Goal: Task Accomplishment & Management: Manage account settings

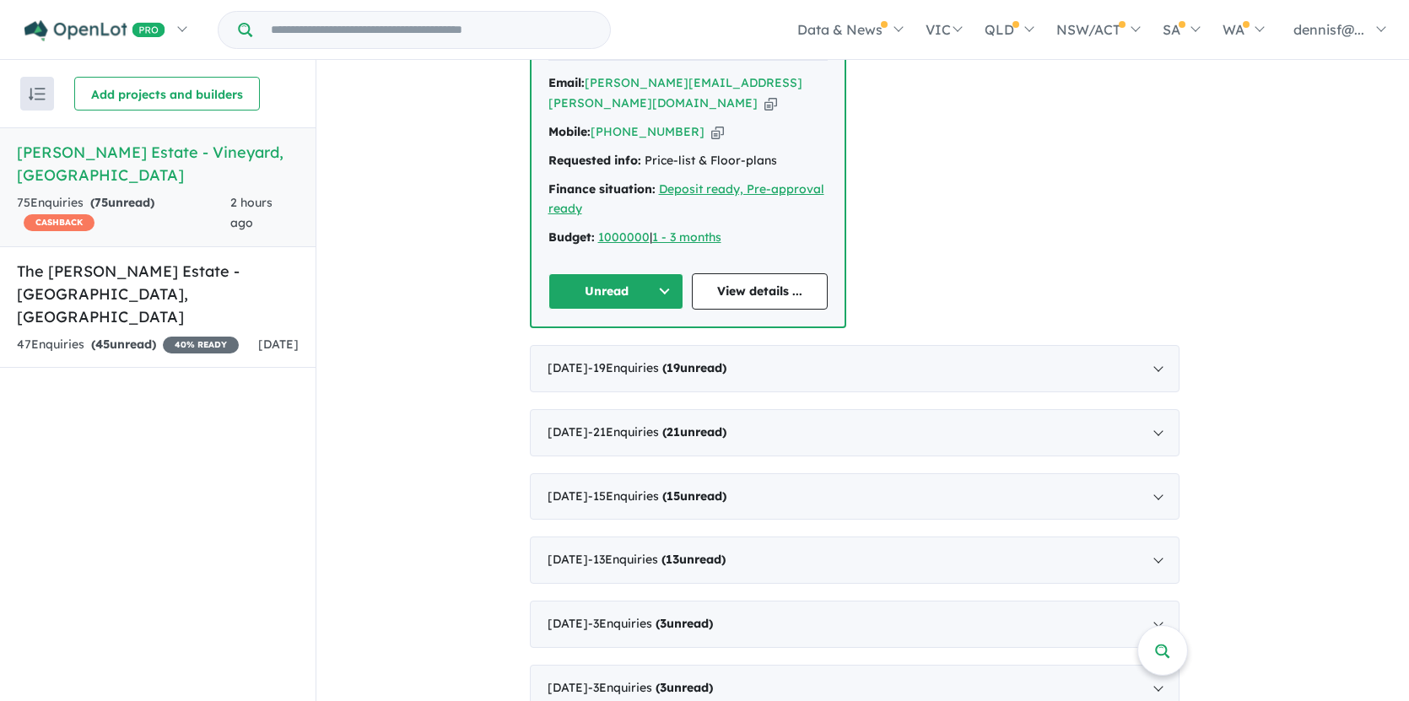
scroll to position [805, 0]
click at [1159, 345] on div "[DATE] - 19 Enquir ies ( 19 unread)" at bounding box center [855, 368] width 650 height 47
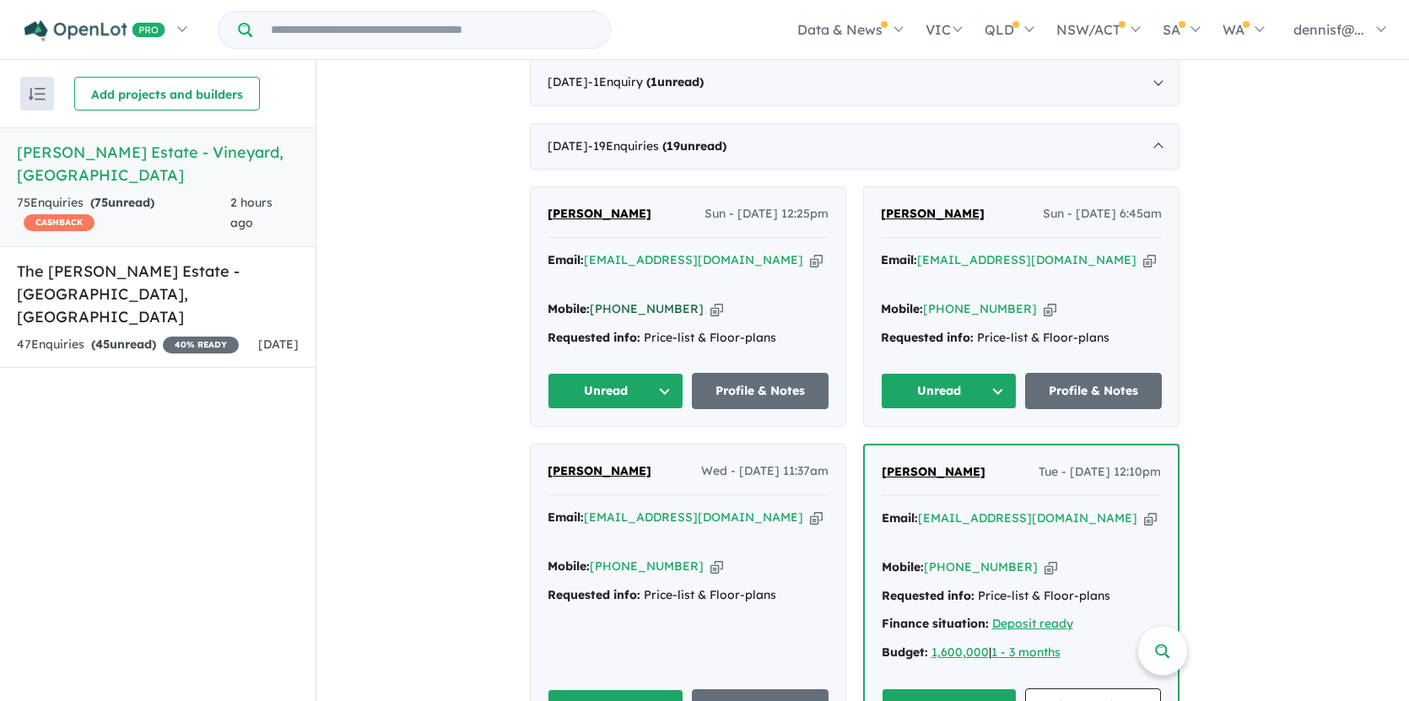
scroll to position [607, 0]
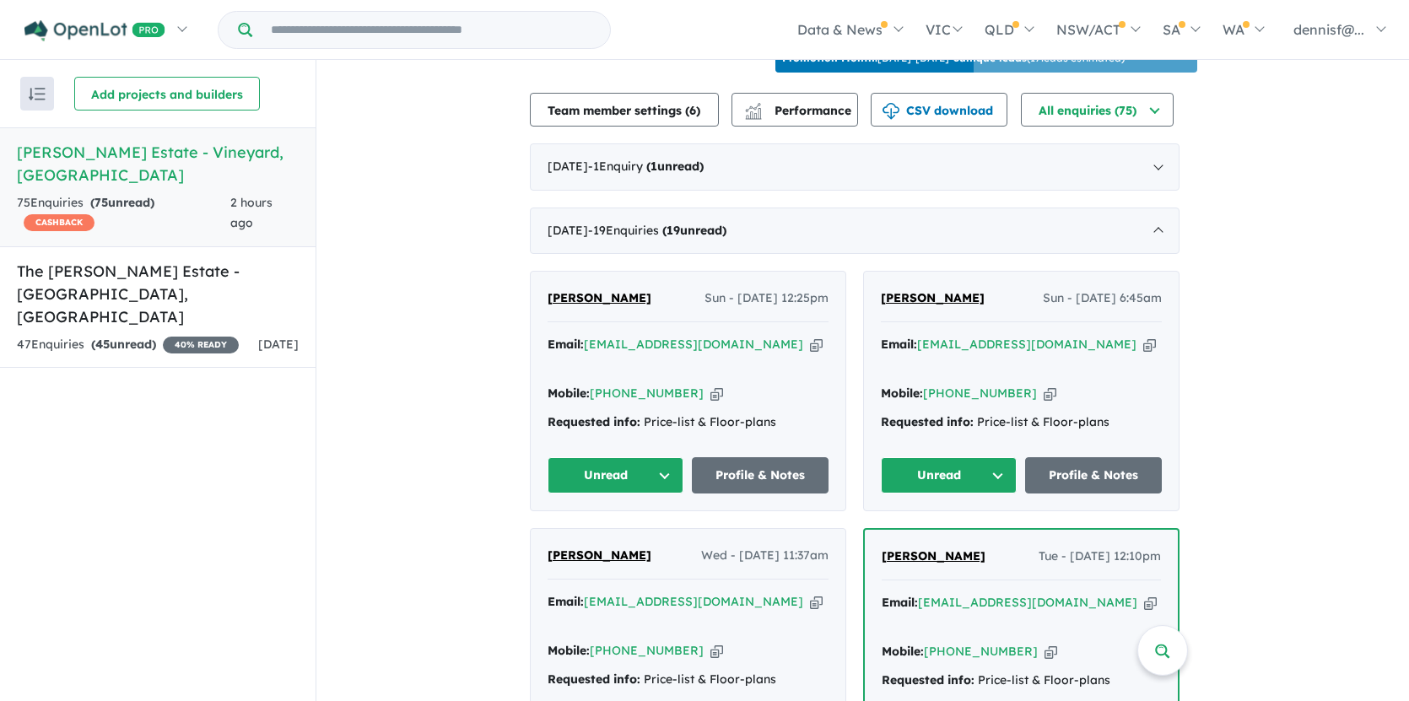
click at [614, 457] on button "Unread" at bounding box center [616, 475] width 137 height 36
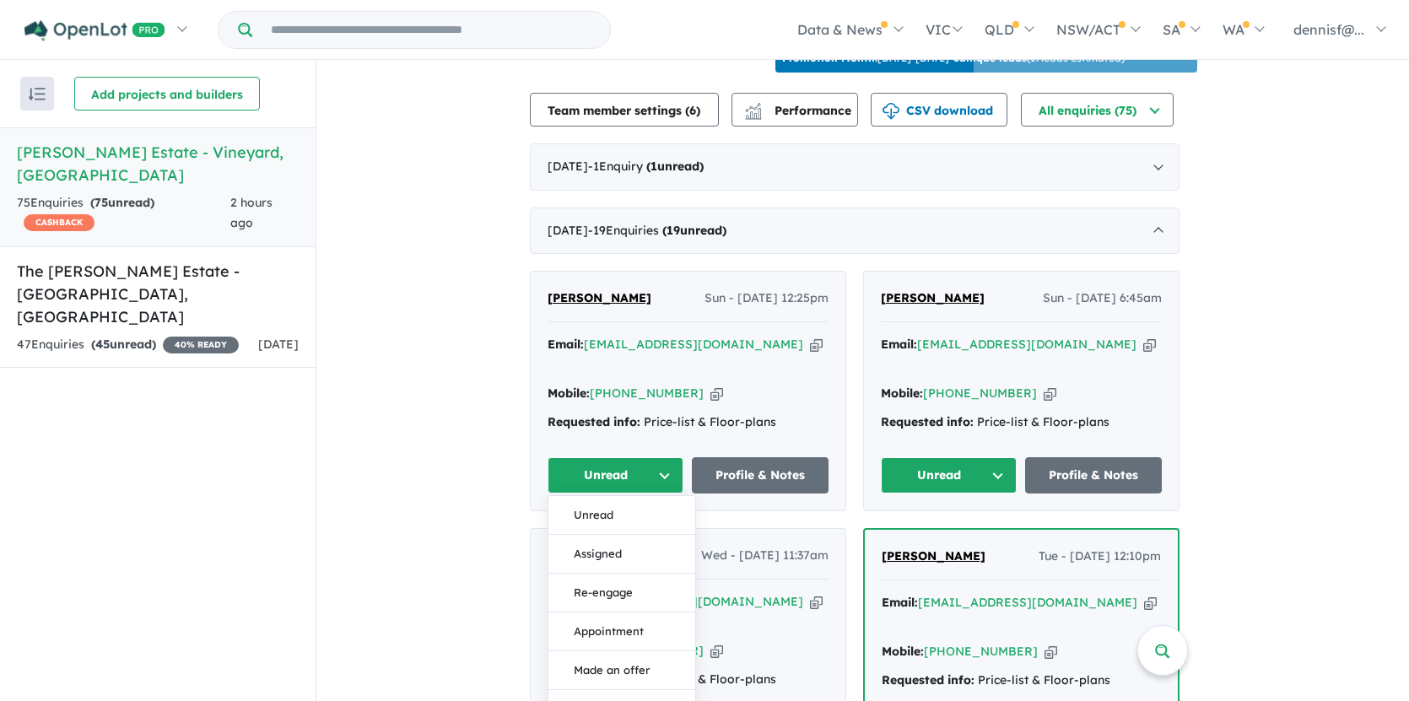
click at [614, 457] on button "Unread" at bounding box center [616, 475] width 137 height 36
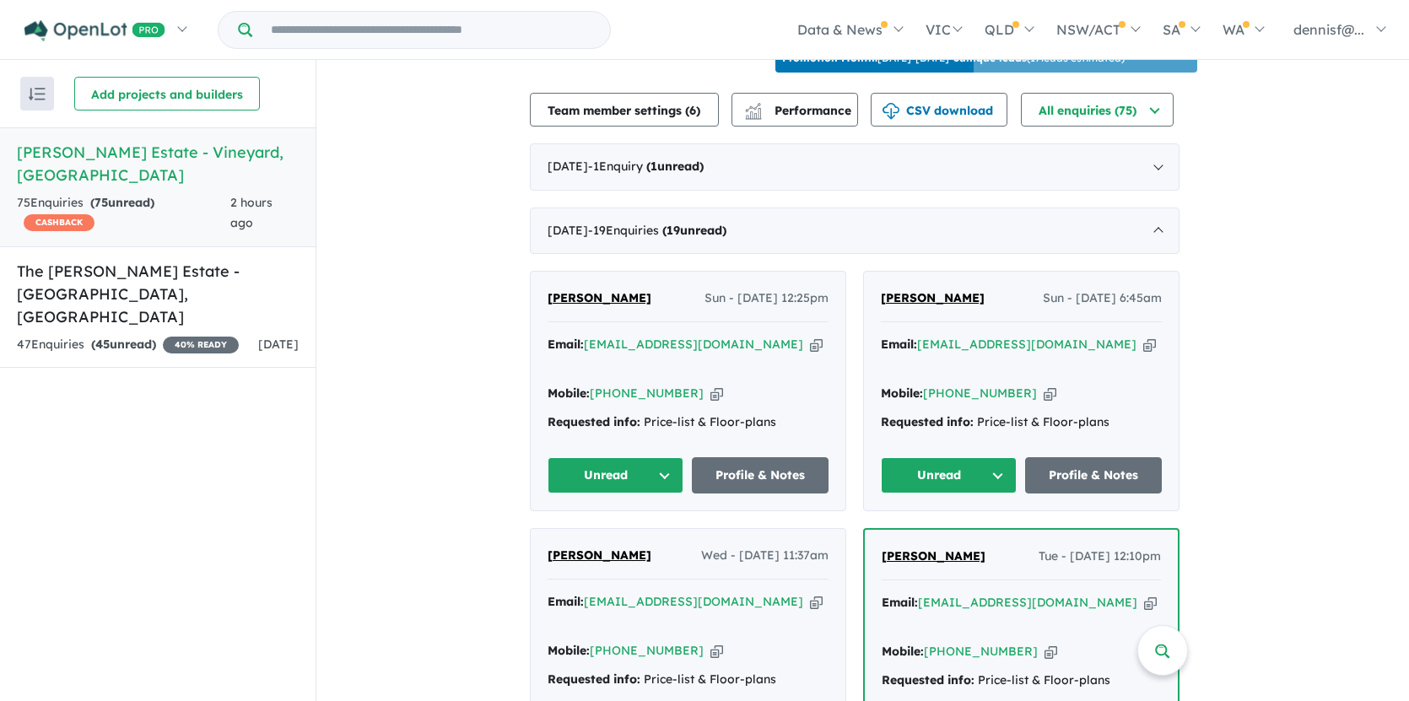
click at [614, 457] on button "Unread" at bounding box center [616, 475] width 137 height 36
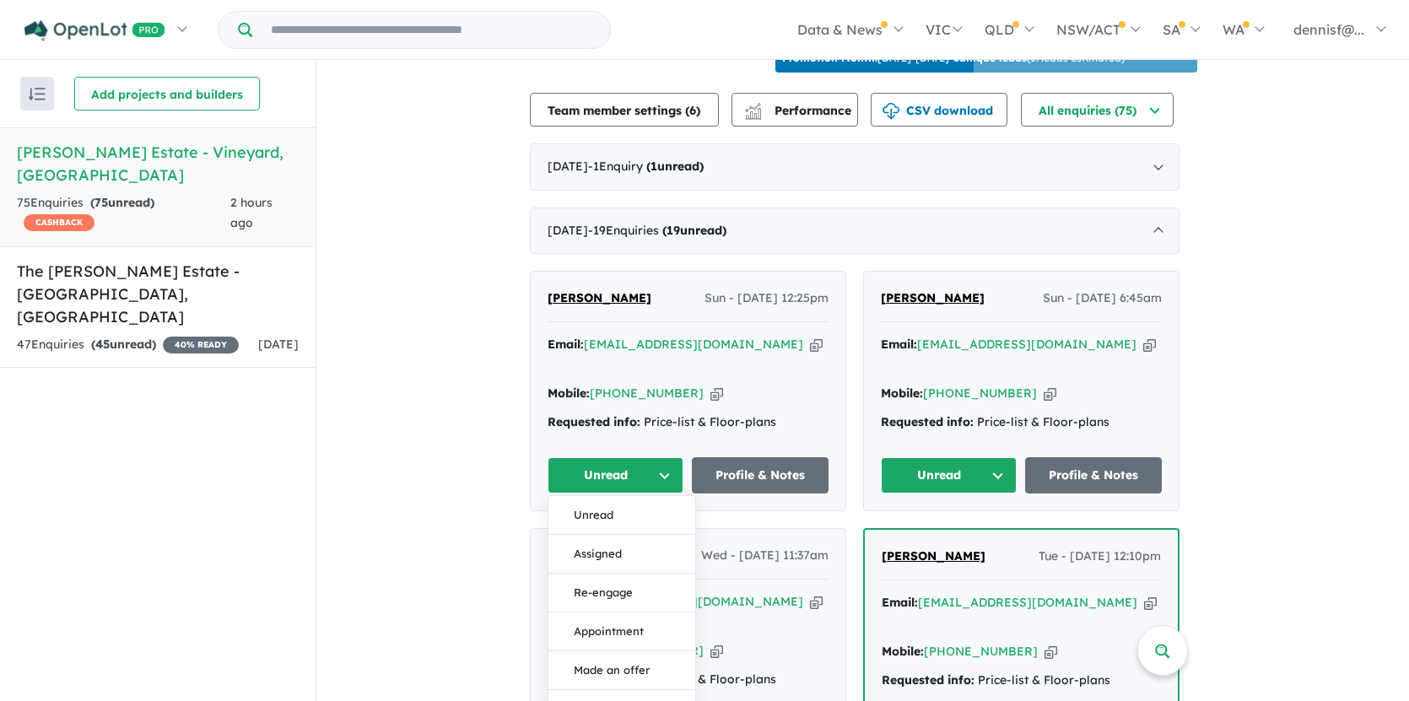
click at [614, 457] on button "Unread" at bounding box center [616, 475] width 137 height 36
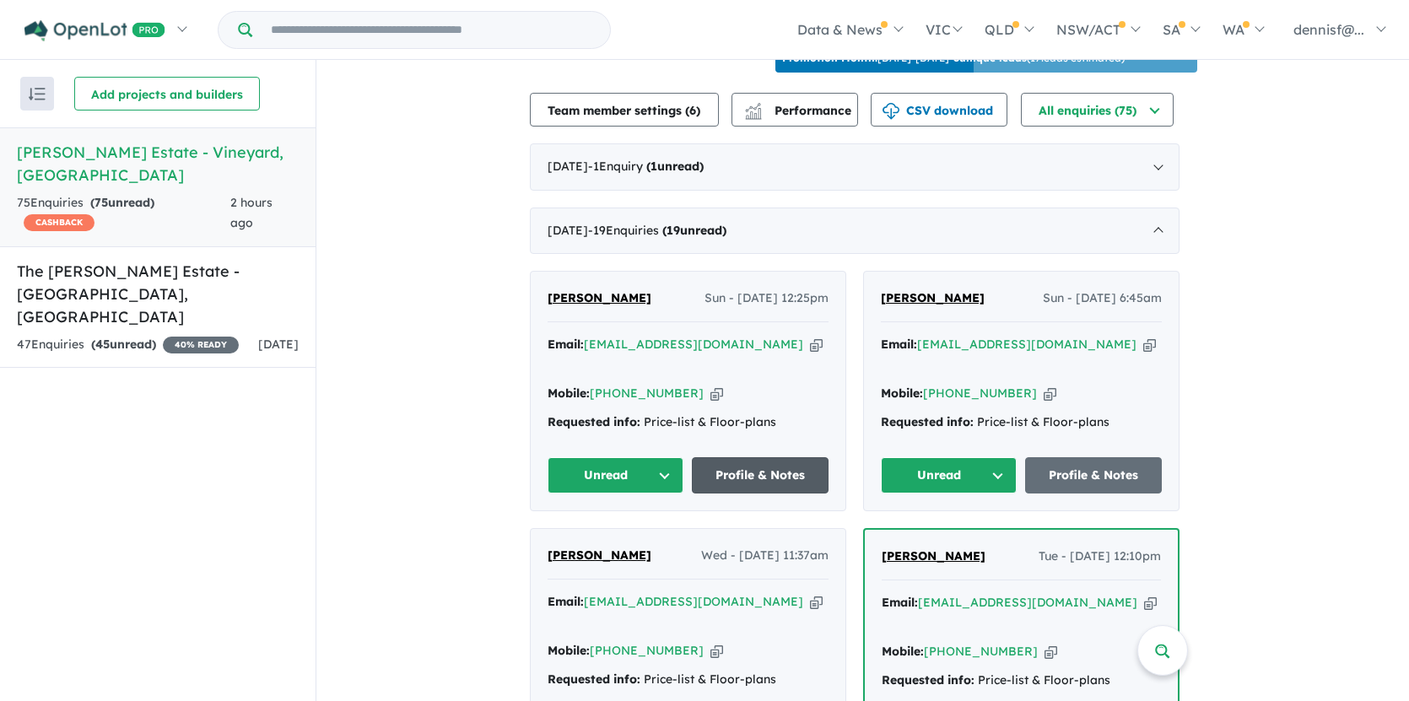
click at [745, 457] on link "Profile & Notes" at bounding box center [760, 475] width 137 height 36
